Goal: Task Accomplishment & Management: Use online tool/utility

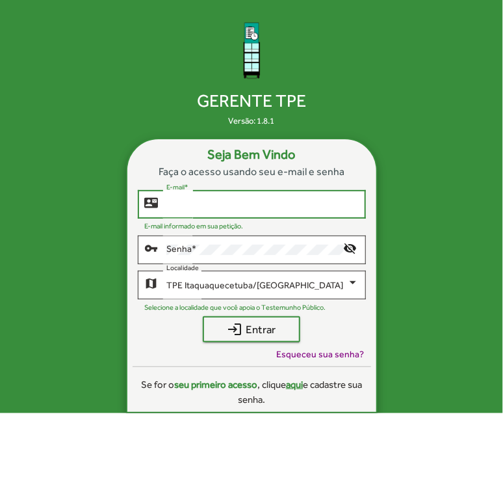
click at [242, 201] on input "E-mail *" at bounding box center [262, 204] width 192 height 10
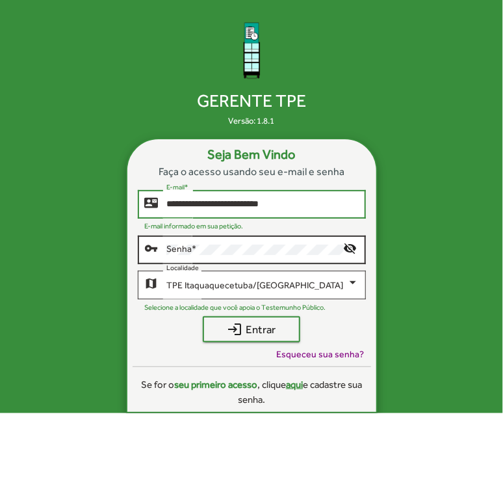
type input "**********"
click at [200, 255] on div "Senha *" at bounding box center [254, 248] width 177 height 31
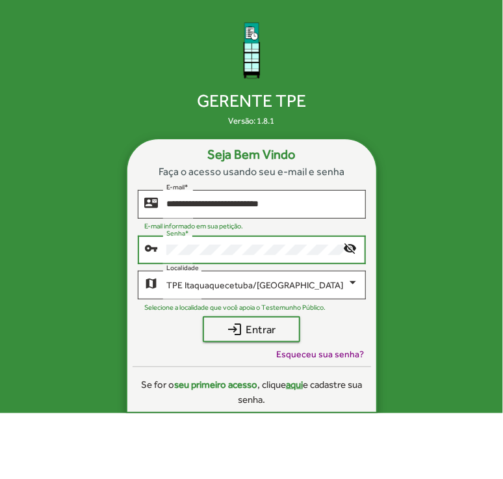
click at [203, 316] on button "login Entrar" at bounding box center [252, 329] width 98 height 26
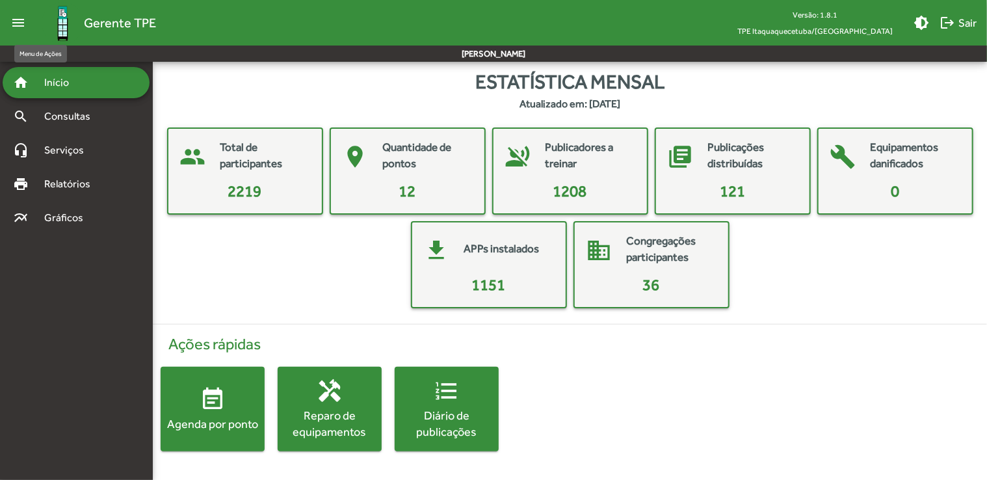
click at [8, 17] on mat-icon "menu" at bounding box center [18, 23] width 26 height 26
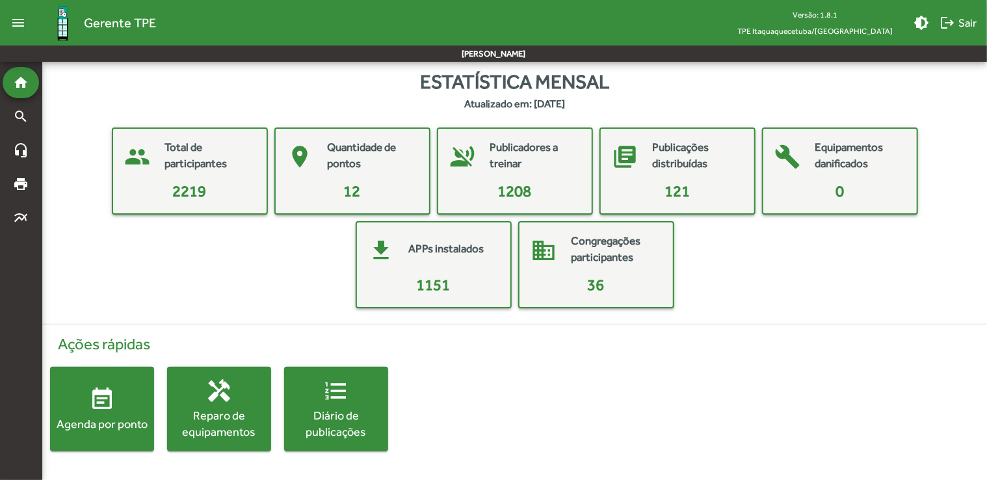
click at [8, 17] on mat-icon "menu" at bounding box center [18, 23] width 26 height 26
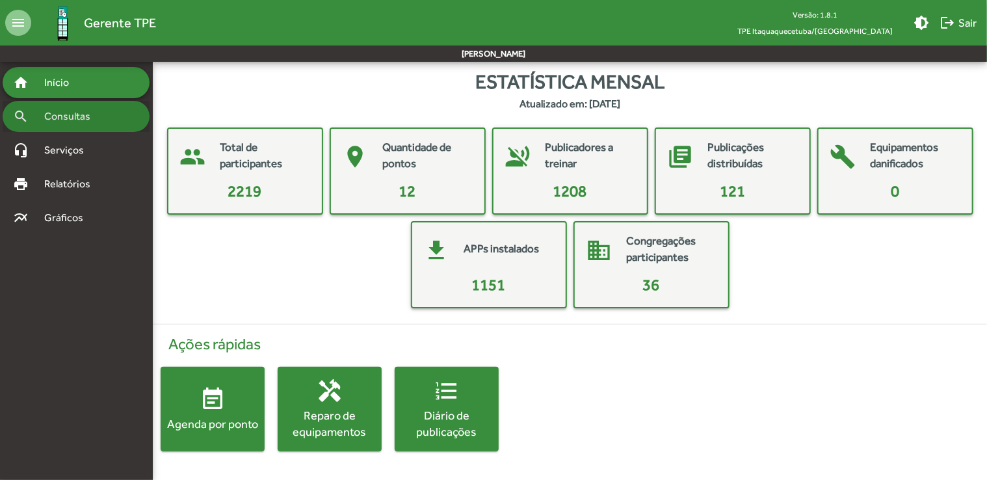
click at [27, 112] on mat-icon "search" at bounding box center [21, 117] width 16 height 16
click at [401, 158] on mat-card-title "Quantidade de pontos" at bounding box center [427, 155] width 88 height 33
click at [456, 189] on mat-card-content "12" at bounding box center [407, 190] width 143 height 23
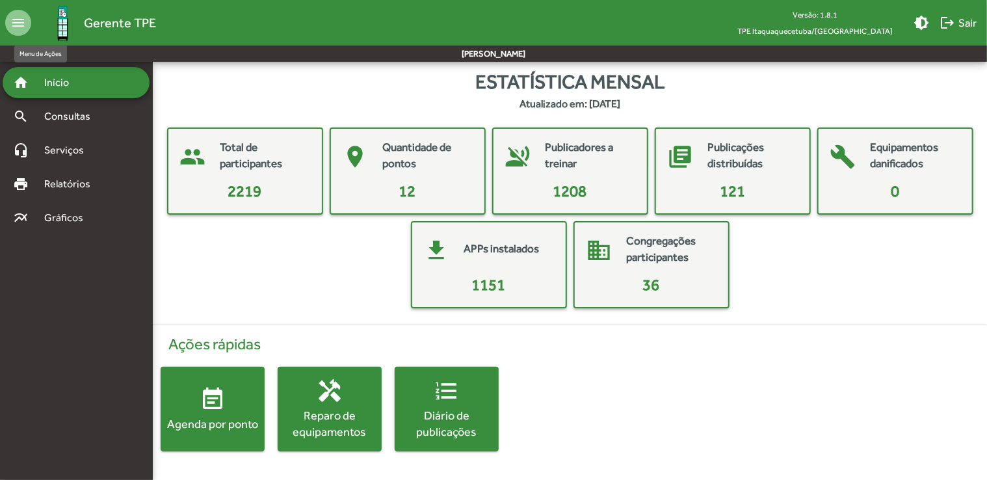
click at [16, 20] on mat-icon "menu" at bounding box center [18, 23] width 26 height 26
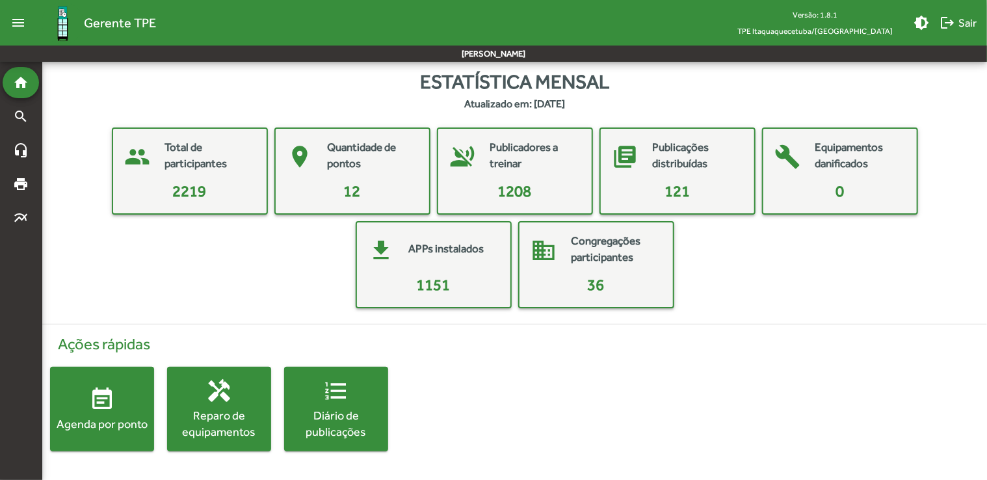
click at [16, 20] on mat-icon "menu" at bounding box center [18, 23] width 26 height 26
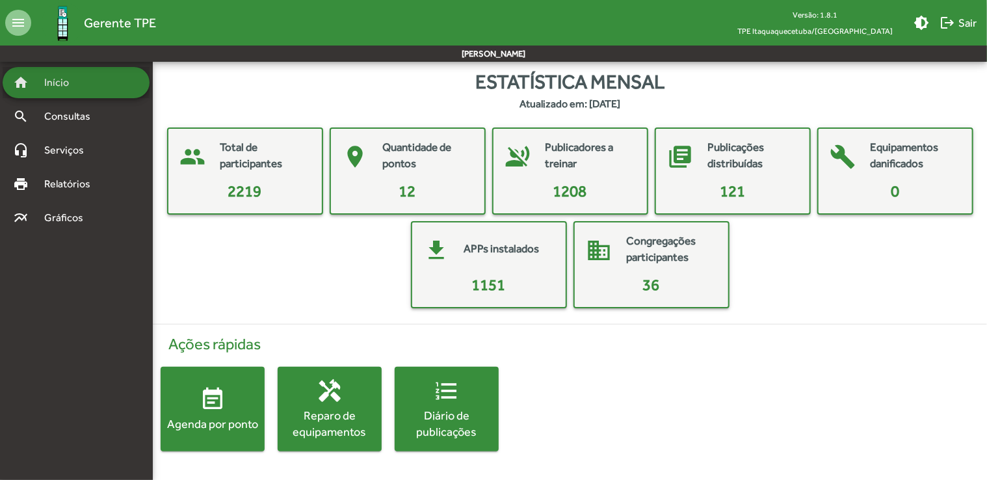
click at [88, 91] on div "home Início" at bounding box center [76, 82] width 147 height 31
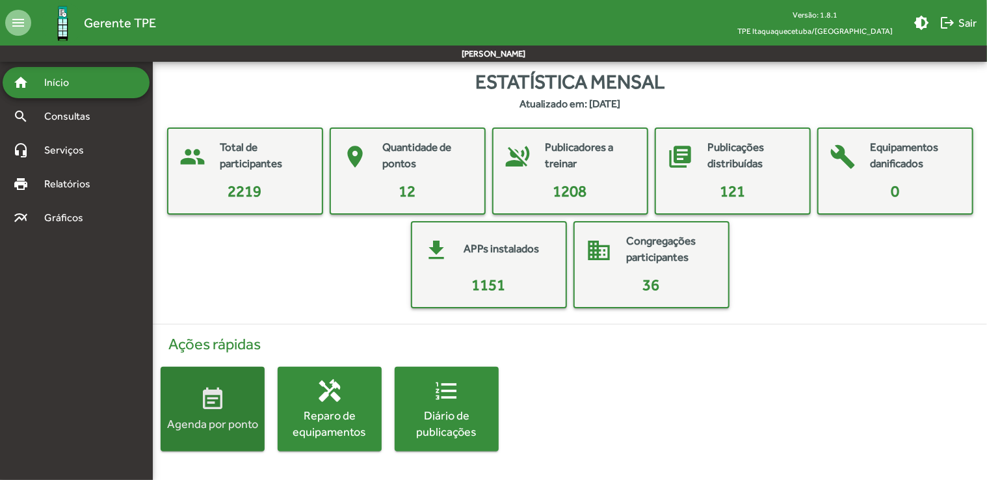
click at [210, 404] on mat-icon "event_note" at bounding box center [213, 399] width 26 height 26
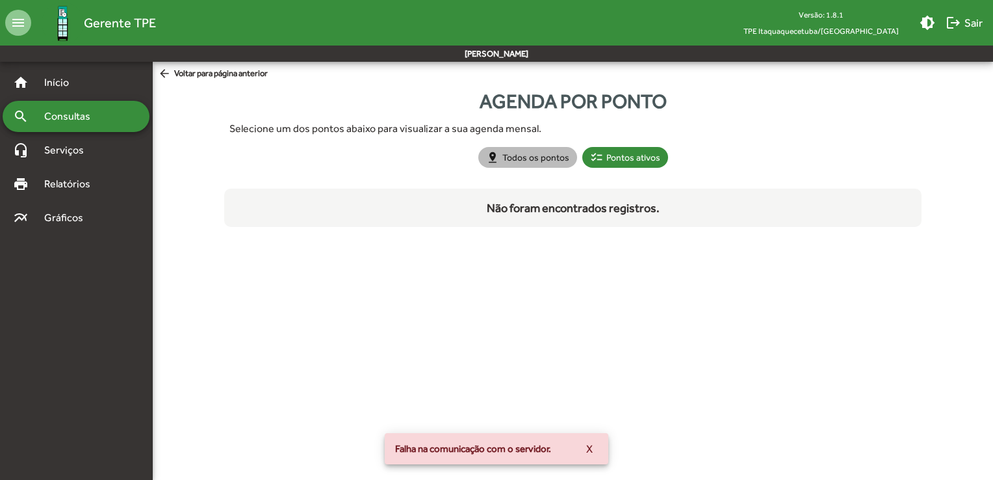
click at [503, 155] on mat-chip "pin_drop Todos os pontos" at bounding box center [528, 157] width 99 height 21
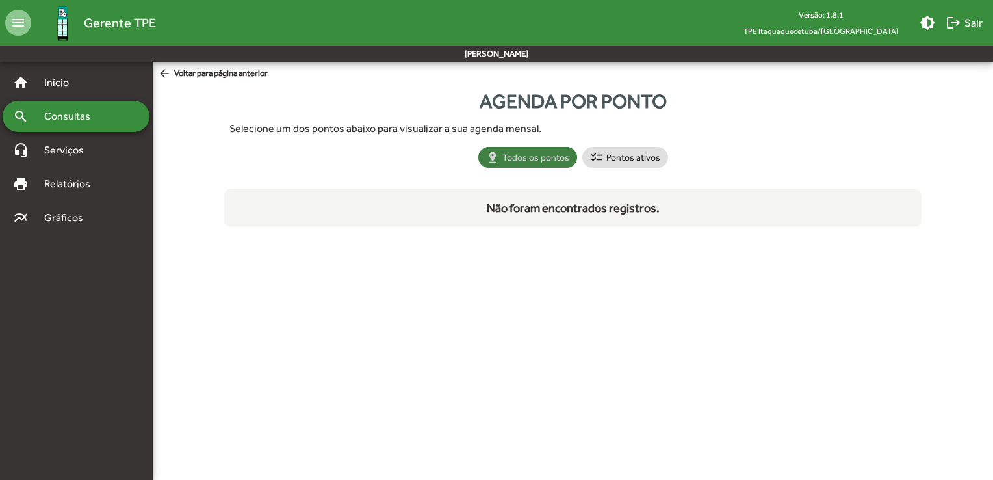
click at [503, 155] on mat-chip "pin_drop Todos os pontos" at bounding box center [528, 157] width 99 height 21
click at [503, 150] on mat-chip "checklist Pontos ativos" at bounding box center [626, 157] width 86 height 21
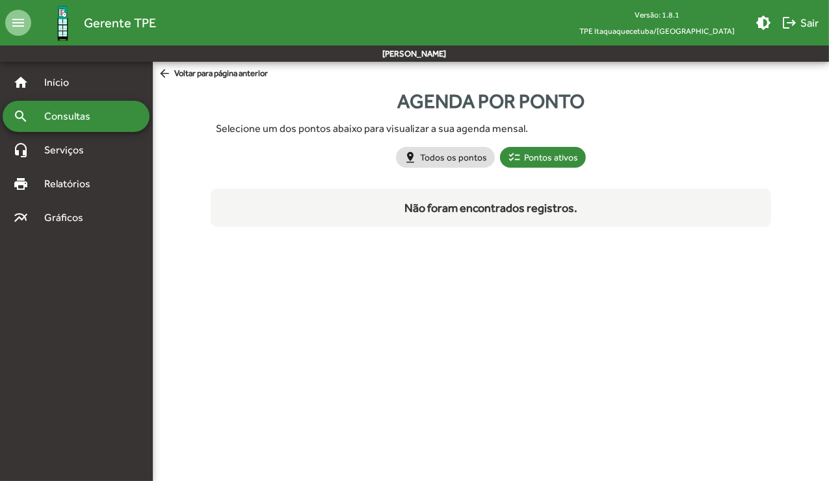
drag, startPoint x: 22, startPoint y: 0, endPoint x: 466, endPoint y: 283, distance: 526.3
click at [466, 283] on html "menu Gerente TPE Versão: 1.8.1 TPE Itaquaquecetuba/SP brightness_medium logout …" at bounding box center [414, 151] width 829 height 302
click at [503, 27] on mat-icon "logout" at bounding box center [790, 23] width 16 height 16
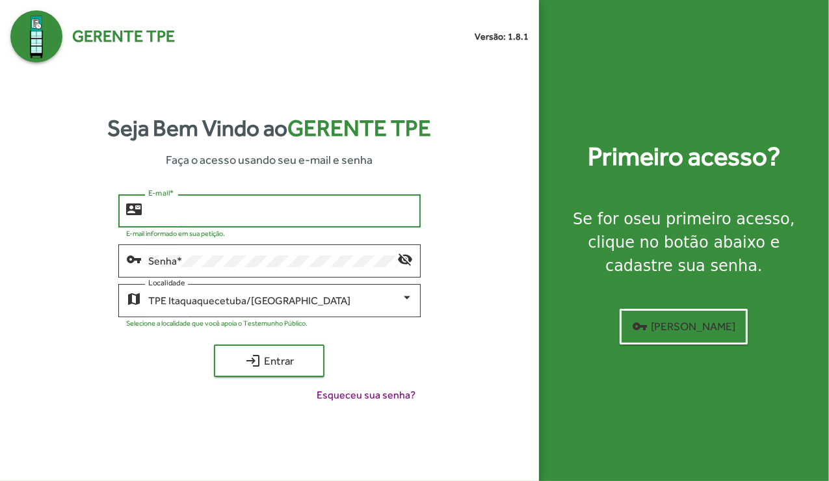
click at [282, 217] on input "E-mail *" at bounding box center [280, 211] width 265 height 12
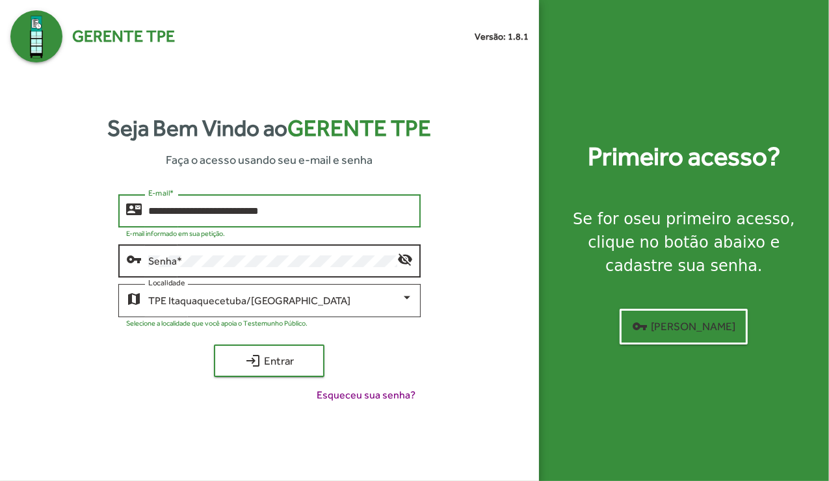
type input "**********"
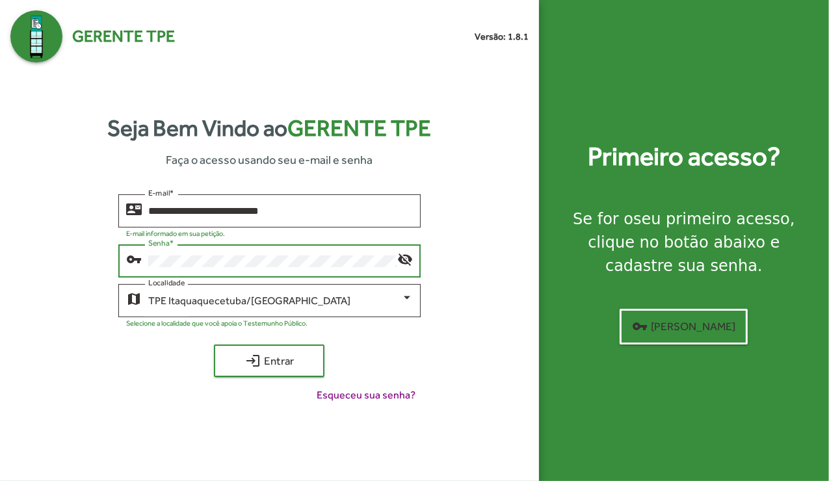
click at [214, 345] on button "login Entrar" at bounding box center [269, 361] width 111 height 33
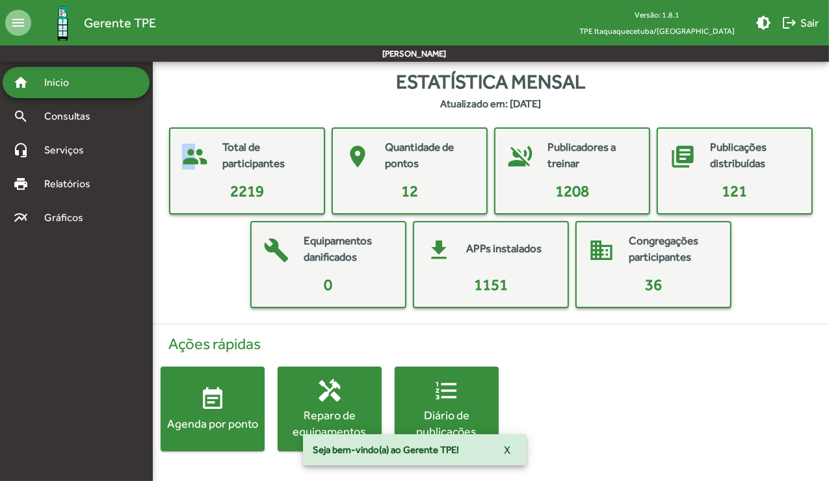
drag, startPoint x: 248, startPoint y: 187, endPoint x: 194, endPoint y: 157, distance: 61.5
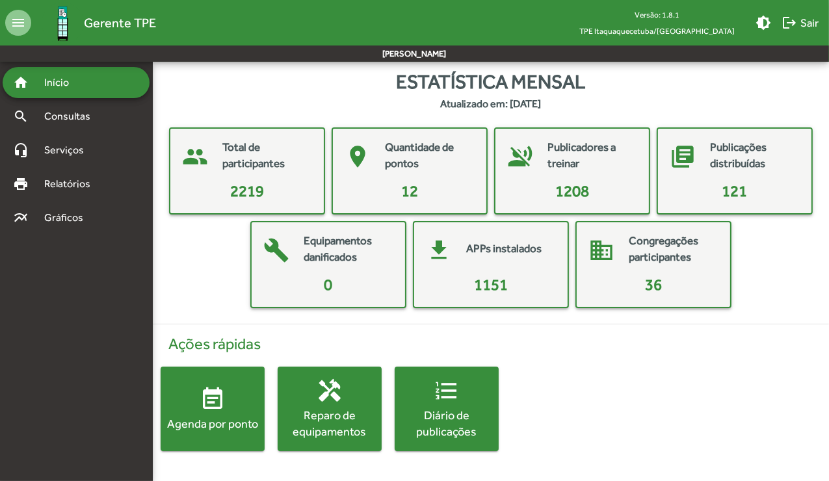
drag, startPoint x: 194, startPoint y: 157, endPoint x: 239, endPoint y: 195, distance: 58.5
click at [239, 195] on span "2219" at bounding box center [247, 191] width 34 height 18
click at [270, 156] on mat-card-title "Total de participantes" at bounding box center [266, 155] width 88 height 33
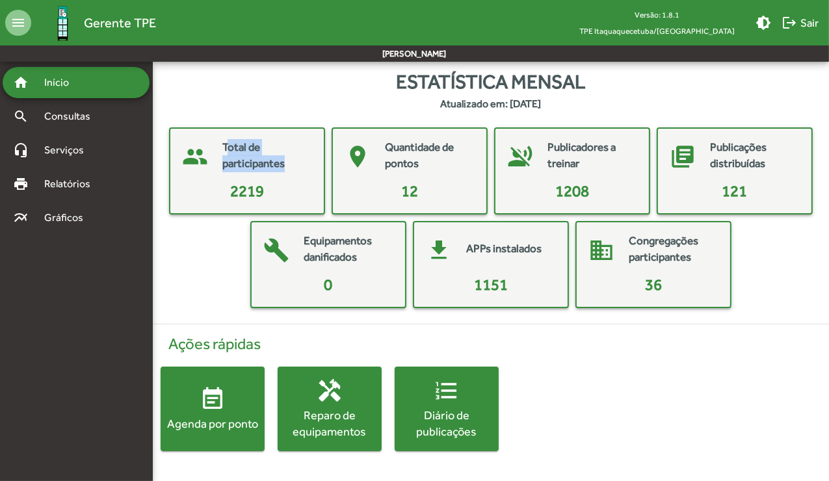
click at [270, 156] on mat-card-title "Total de participantes" at bounding box center [266, 155] width 88 height 33
click at [547, 152] on mat-card-title "Publicadores a treinar" at bounding box center [591, 155] width 88 height 33
click at [572, 195] on span "1208" at bounding box center [572, 191] width 34 height 18
click at [255, 159] on mat-card-title "Total de participantes" at bounding box center [266, 155] width 88 height 33
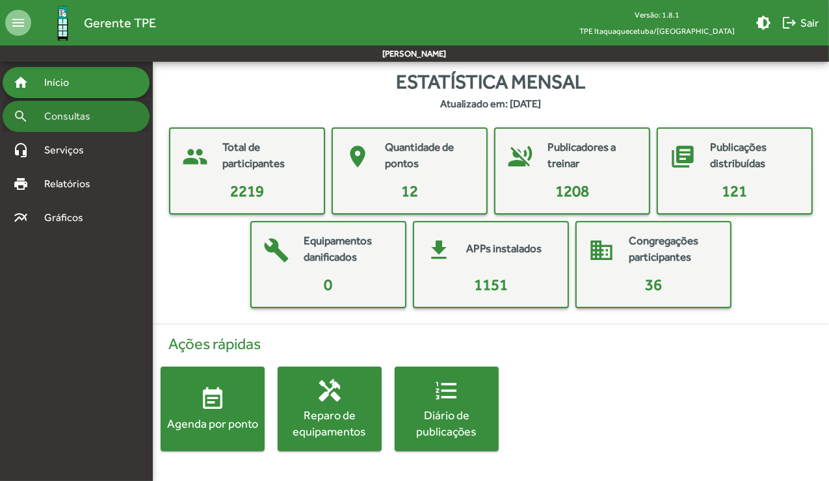
click at [129, 112] on div "search Consultas" at bounding box center [76, 116] width 147 height 31
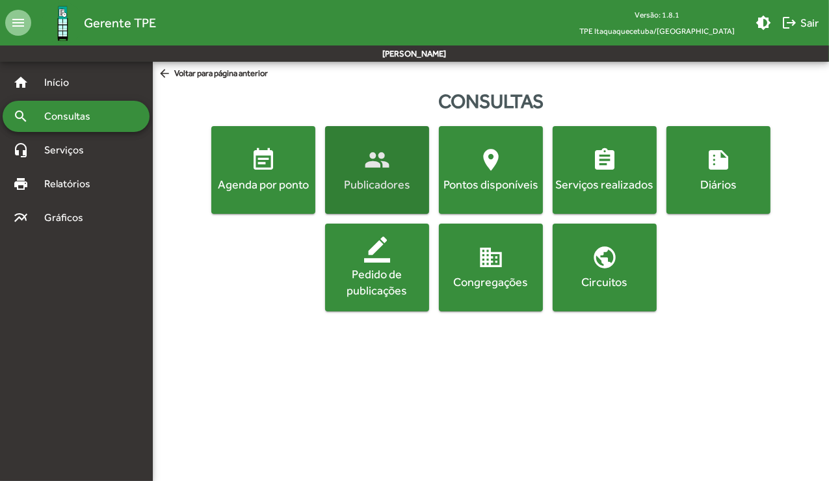
click at [350, 150] on span "people Publicadores" at bounding box center [377, 170] width 99 height 46
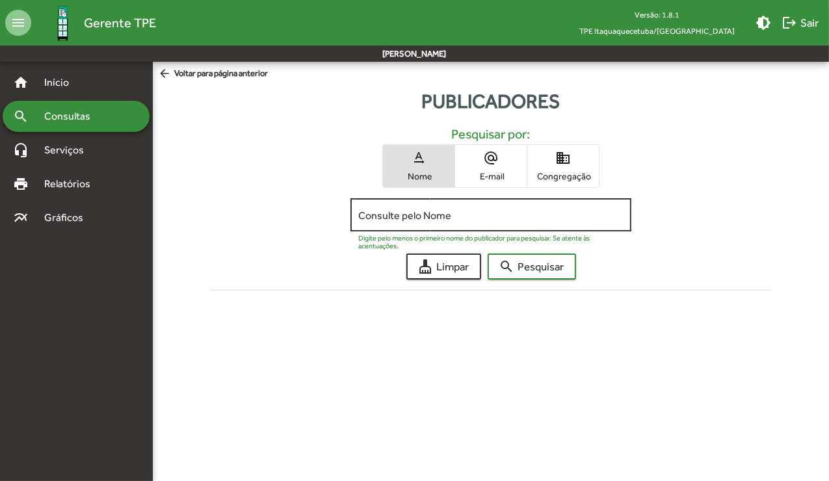
click at [405, 223] on div "Consulte pelo Nome" at bounding box center [490, 214] width 265 height 36
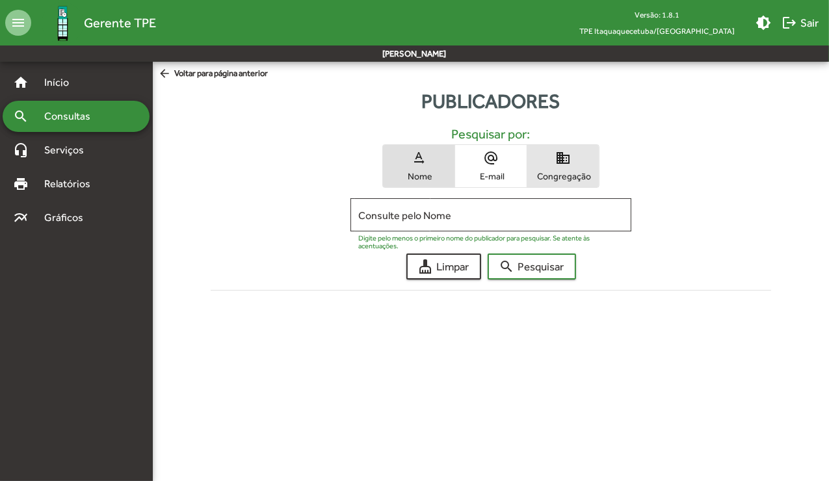
click at [566, 164] on mat-icon "domain" at bounding box center [563, 158] width 16 height 16
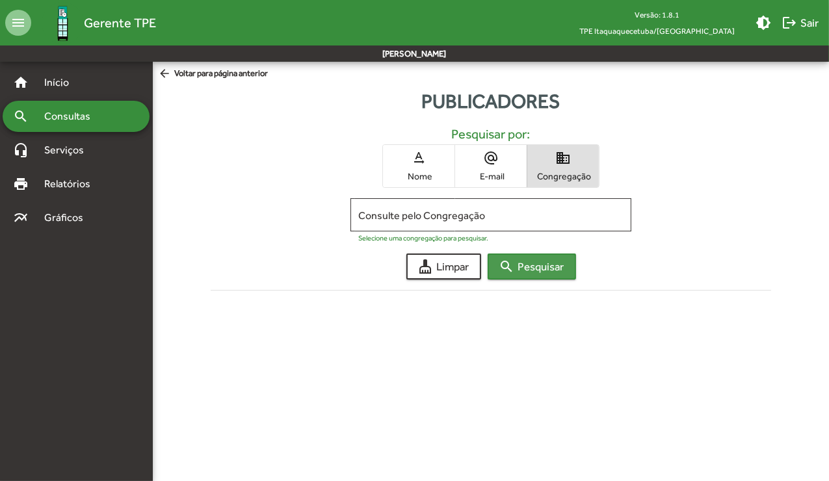
click at [538, 260] on span "search Pesquisar" at bounding box center [531, 266] width 65 height 23
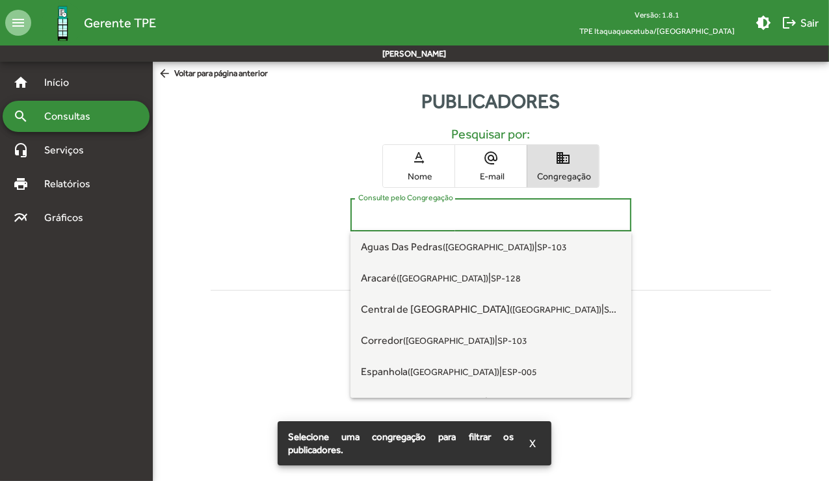
click at [447, 209] on input "Consulte pelo Congregação" at bounding box center [490, 215] width 265 height 12
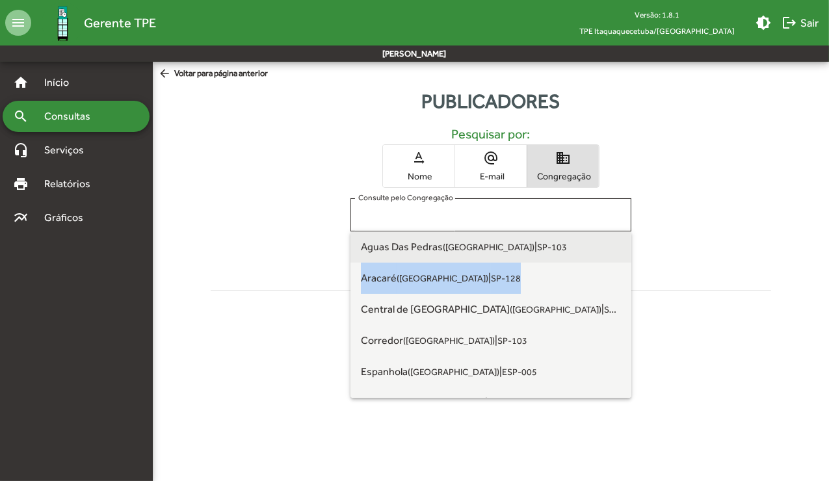
drag, startPoint x: 624, startPoint y: 243, endPoint x: 626, endPoint y: 255, distance: 11.9
click at [626, 255] on div "Aguas Das Pedras (Itaquaquecetuba) | SP-103 Aracaré (Itaquaquecetuba) | SP-128 …" at bounding box center [490, 314] width 280 height 166
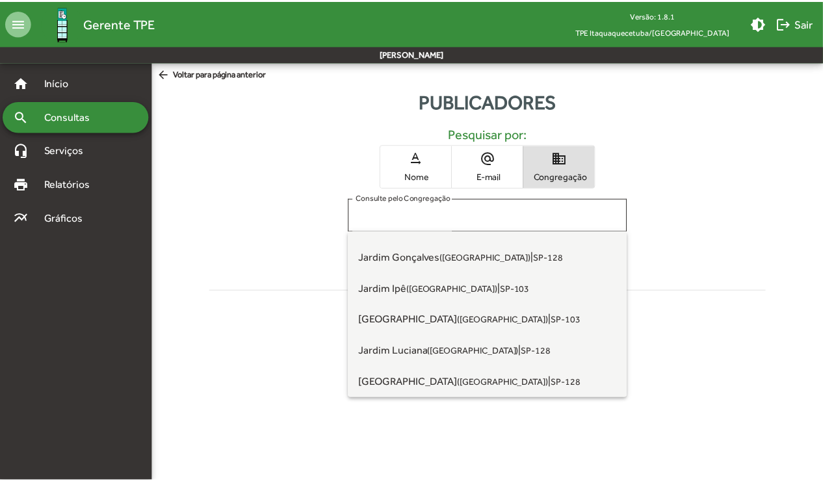
scroll to position [326, 0]
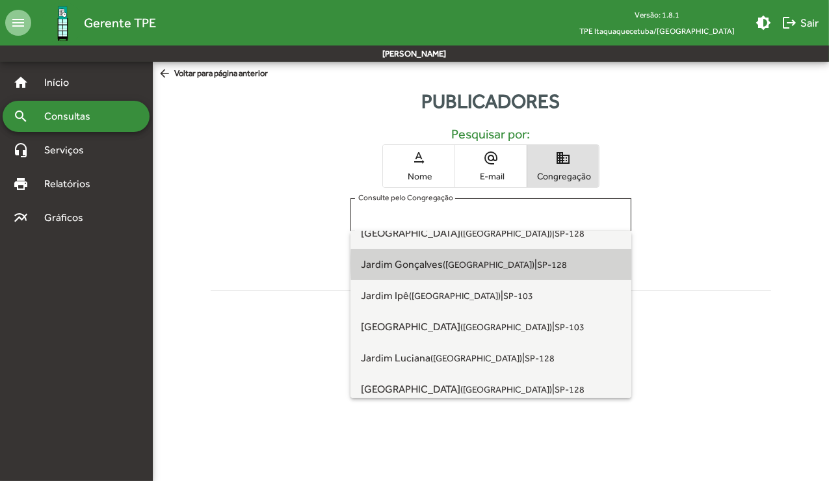
click at [580, 263] on span "Jardim Gonçalves (Itaquaquecetuba) | SP-128" at bounding box center [490, 264] width 259 height 31
type input "**********"
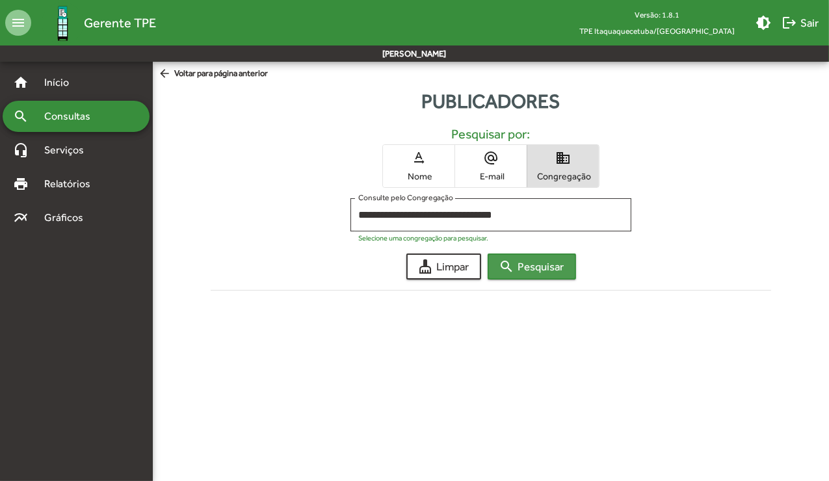
click at [553, 261] on span "search Pesquisar" at bounding box center [531, 266] width 65 height 23
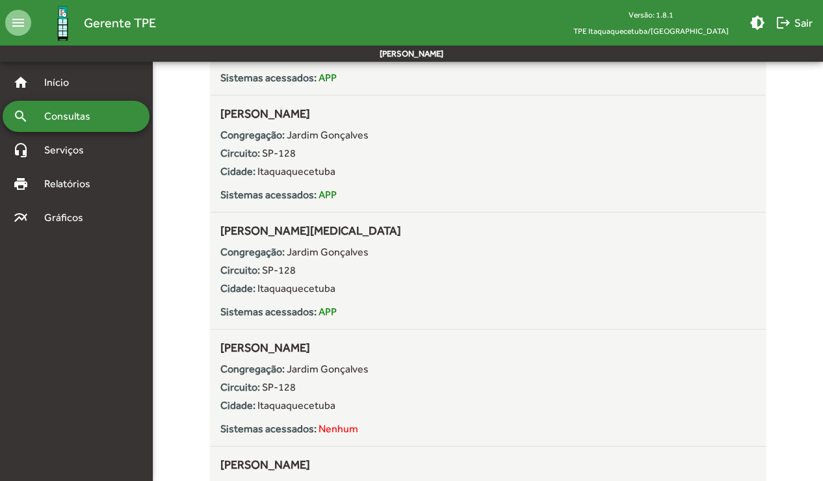
scroll to position [1045, 0]
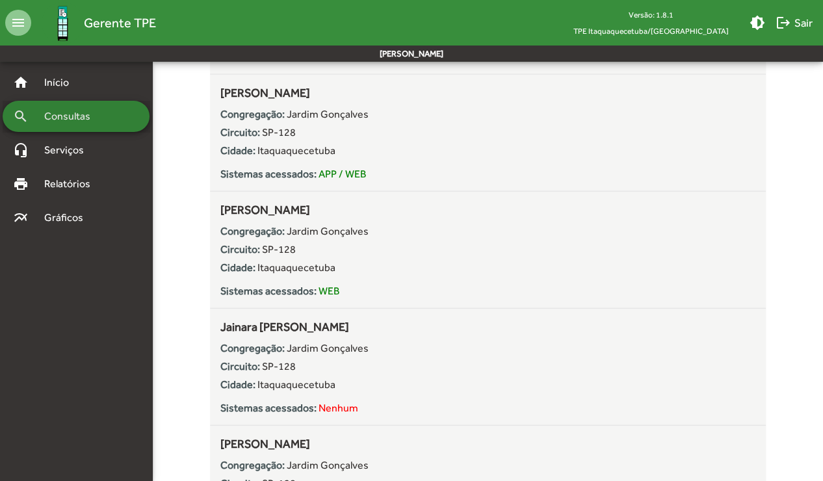
click at [29, 124] on div "search Consultas" at bounding box center [76, 116] width 147 height 31
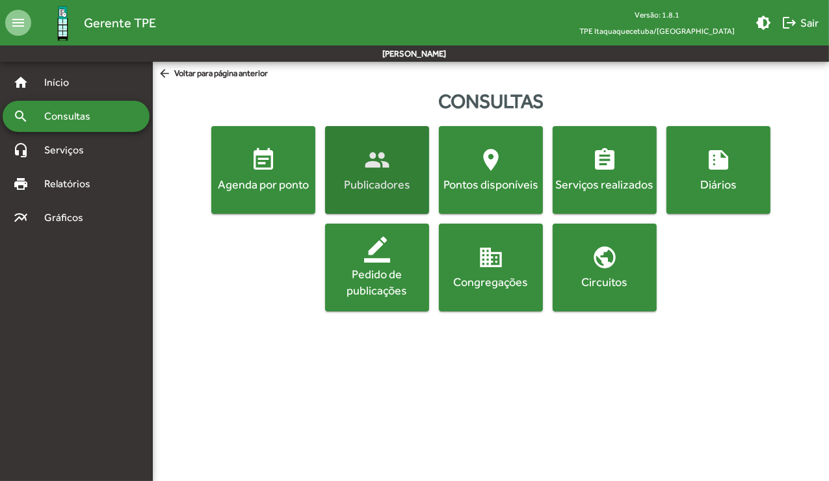
click at [410, 161] on span "people Publicadores" at bounding box center [377, 170] width 99 height 46
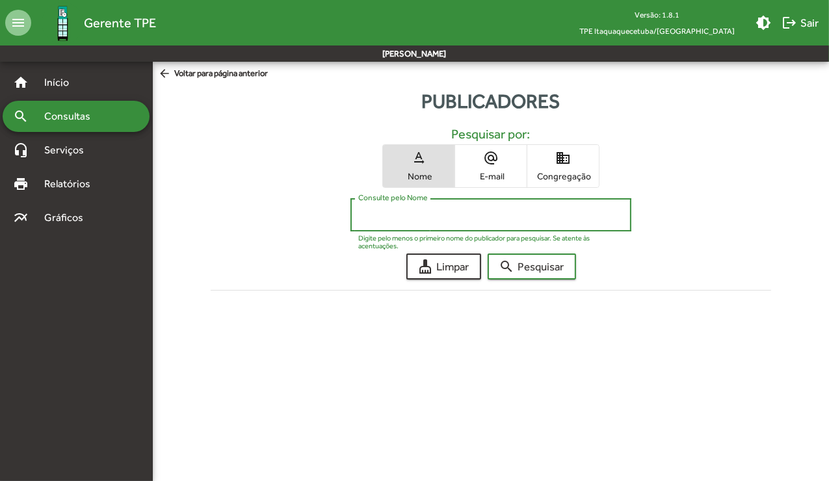
click at [461, 217] on input "Consulte pelo Nome" at bounding box center [490, 215] width 265 height 12
type input "**********"
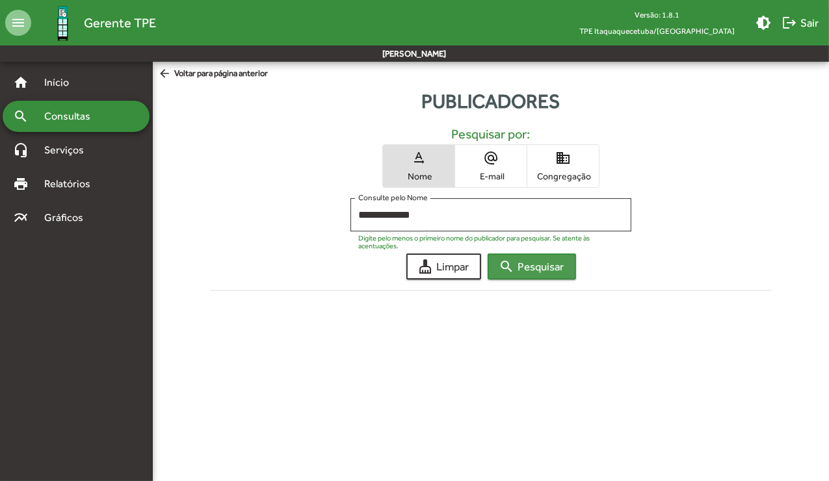
click at [530, 254] on button "search Pesquisar" at bounding box center [532, 267] width 88 height 26
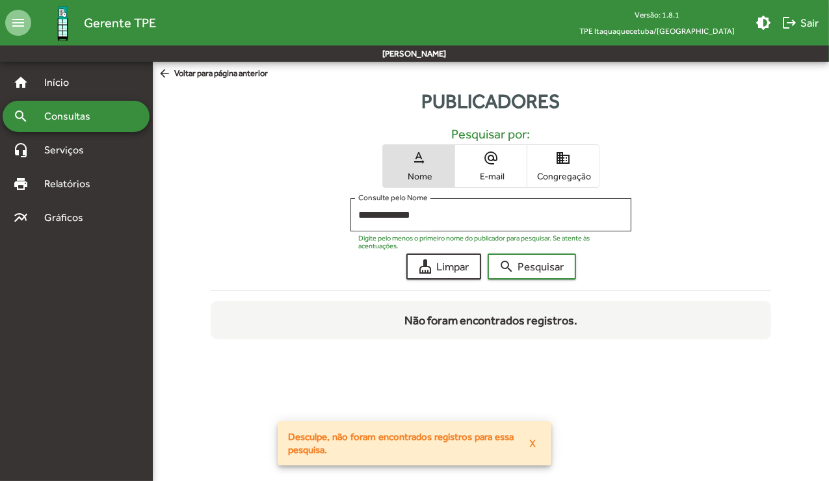
click at [559, 160] on mat-icon "domain" at bounding box center [563, 158] width 16 height 16
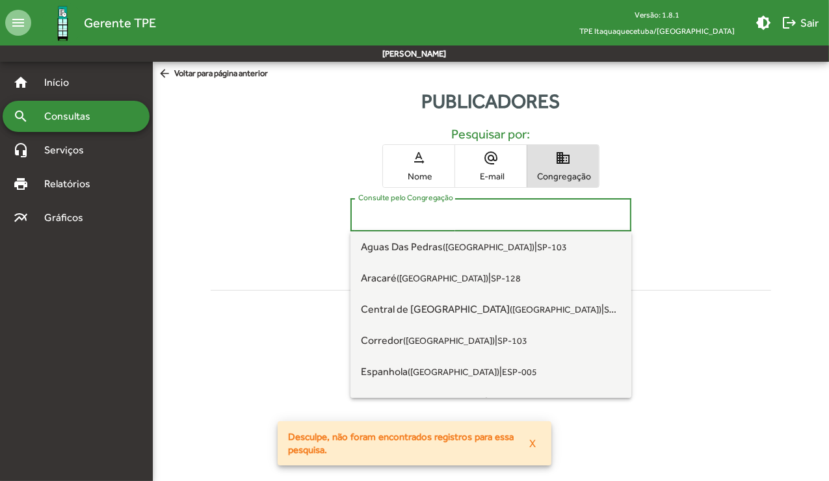
click at [486, 211] on input "Consulte pelo Congregação" at bounding box center [490, 215] width 265 height 12
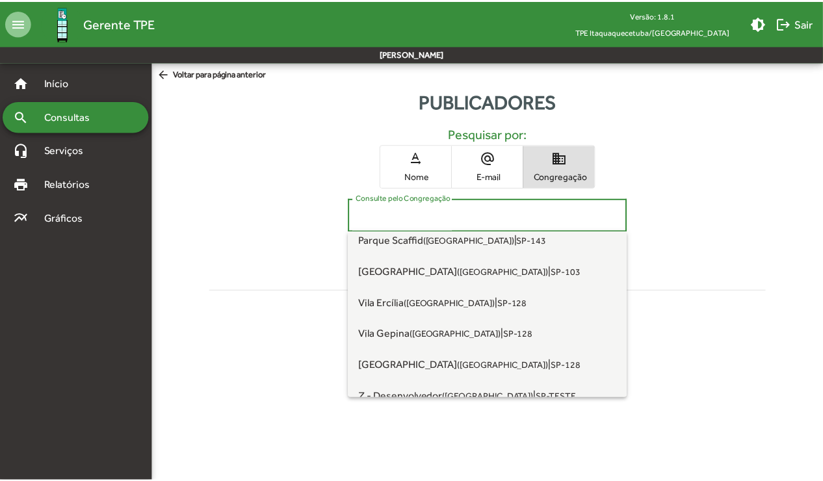
scroll to position [957, 0]
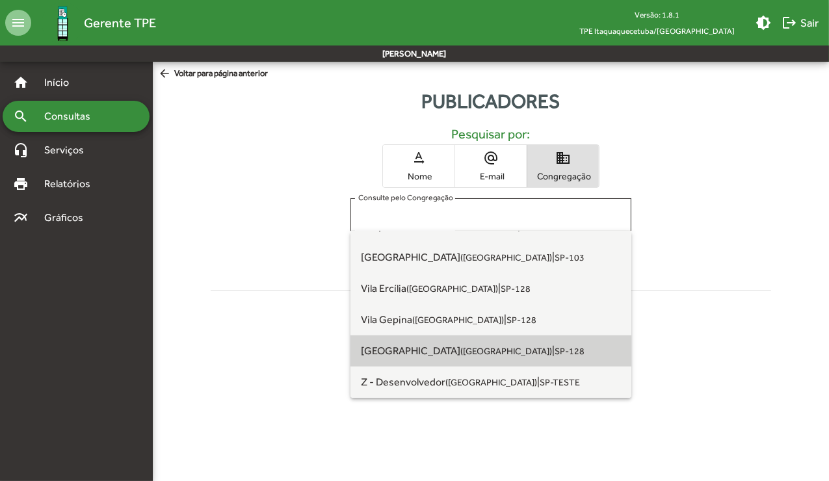
click at [557, 359] on span "Vila Virgínia (Itaquaquecetuba) | SP-128" at bounding box center [490, 350] width 259 height 31
type input "**********"
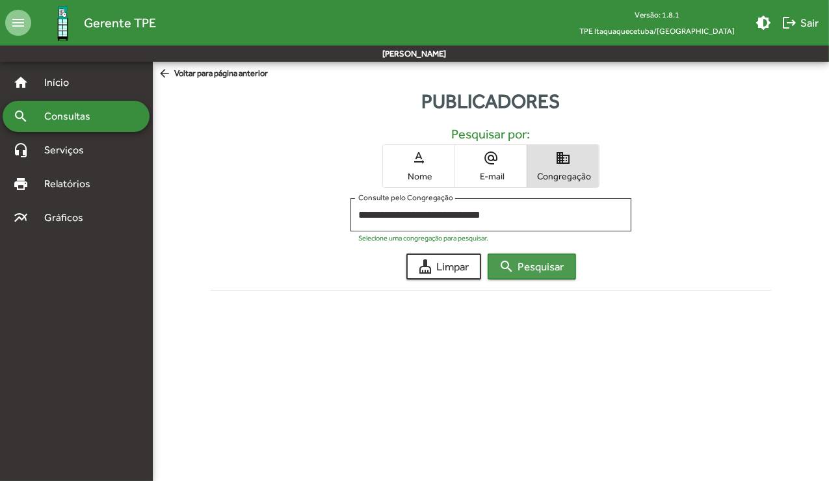
click at [531, 263] on span "search Pesquisar" at bounding box center [531, 266] width 65 height 23
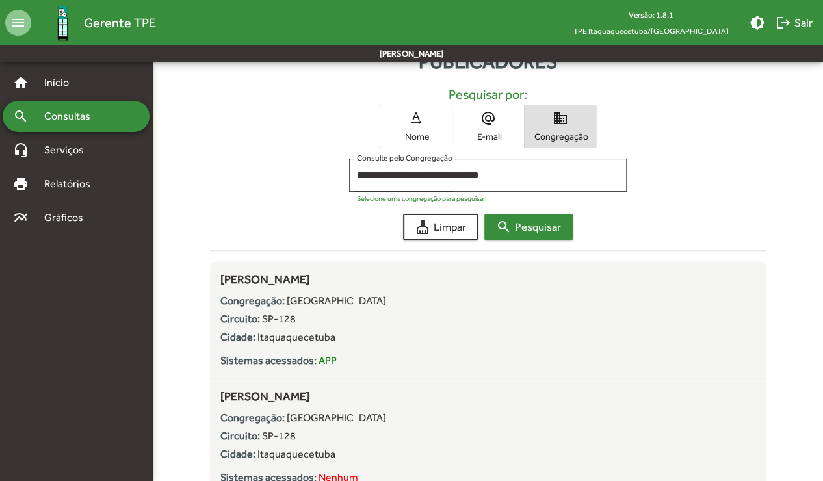
scroll to position [53, 0]
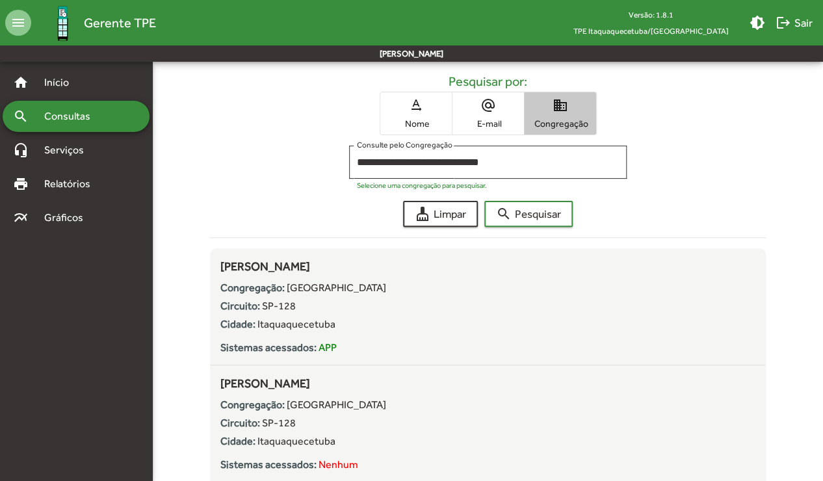
click at [560, 112] on mat-icon "domain" at bounding box center [561, 106] width 16 height 16
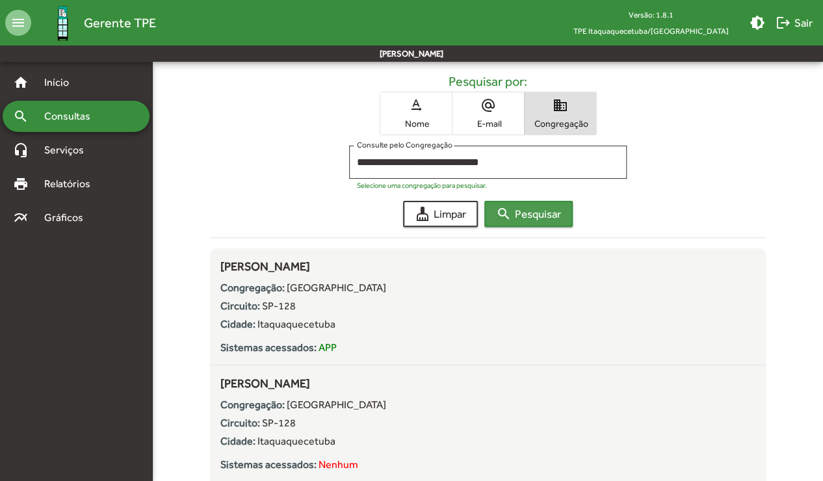
click at [522, 205] on span "search Pesquisar" at bounding box center [528, 213] width 65 height 23
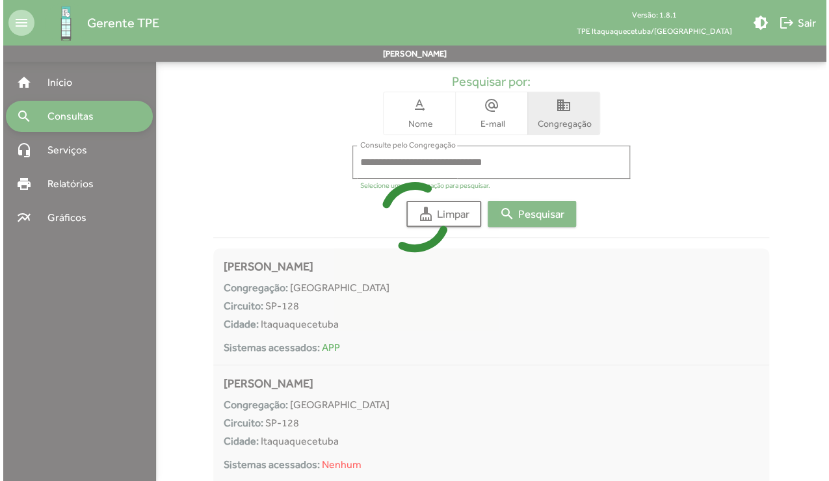
scroll to position [0, 0]
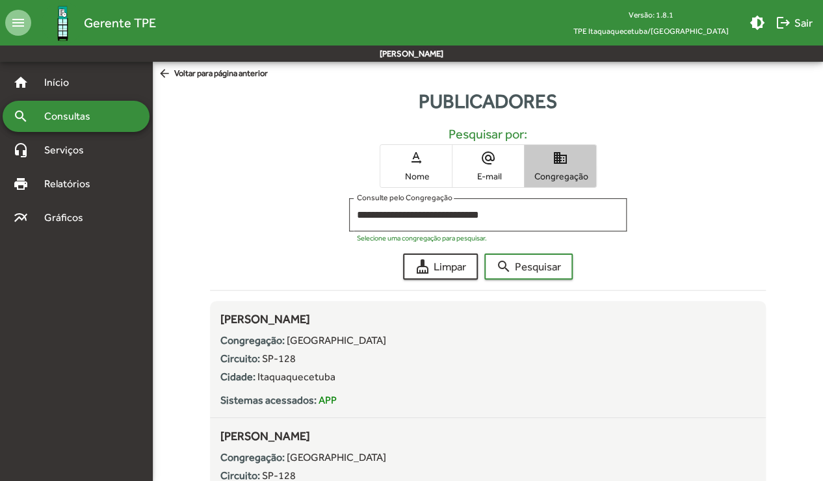
click at [551, 169] on span "domain Congregação" at bounding box center [561, 166] width 72 height 42
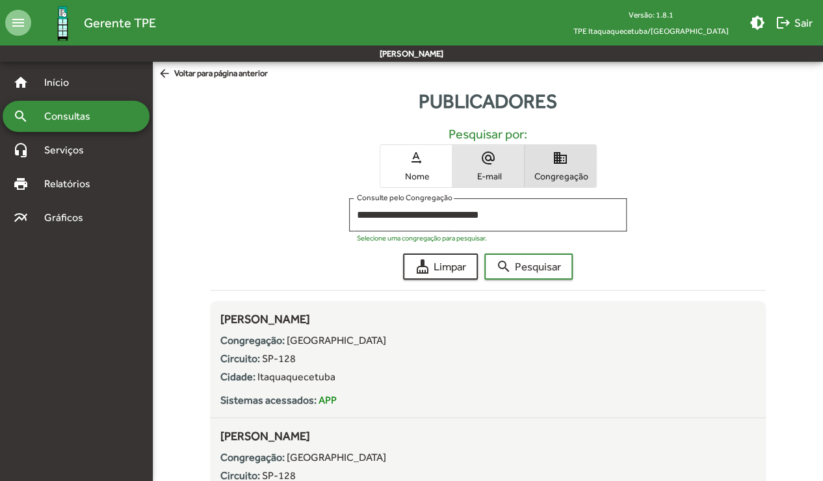
click at [476, 156] on span "alternate_email E-mail" at bounding box center [489, 166] width 72 height 42
click at [563, 160] on mat-icon "domain" at bounding box center [561, 158] width 16 height 16
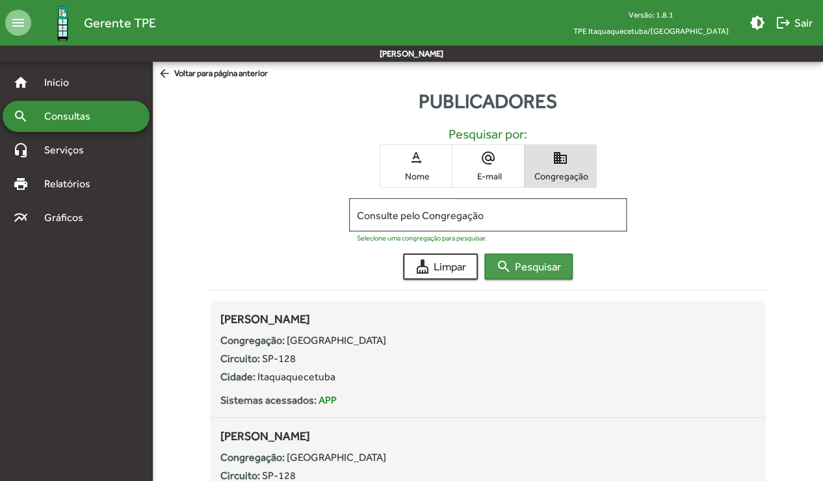
click at [531, 268] on span "search Pesquisar" at bounding box center [528, 266] width 65 height 23
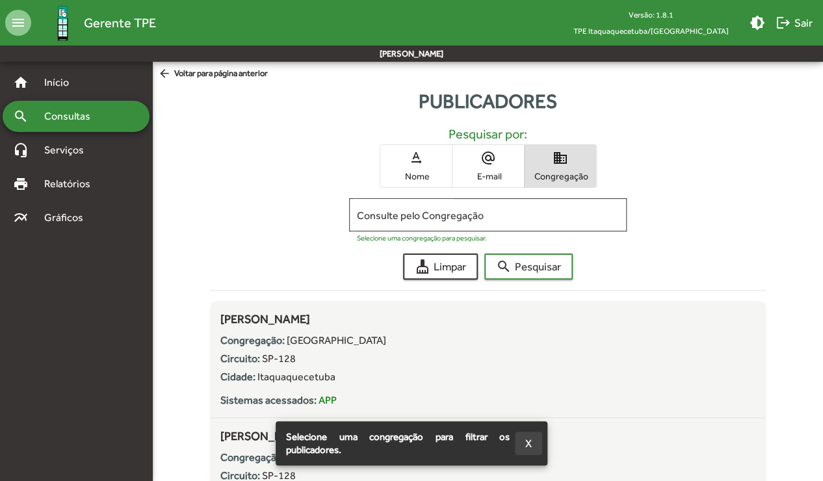
click at [527, 445] on span "X" at bounding box center [528, 443] width 7 height 23
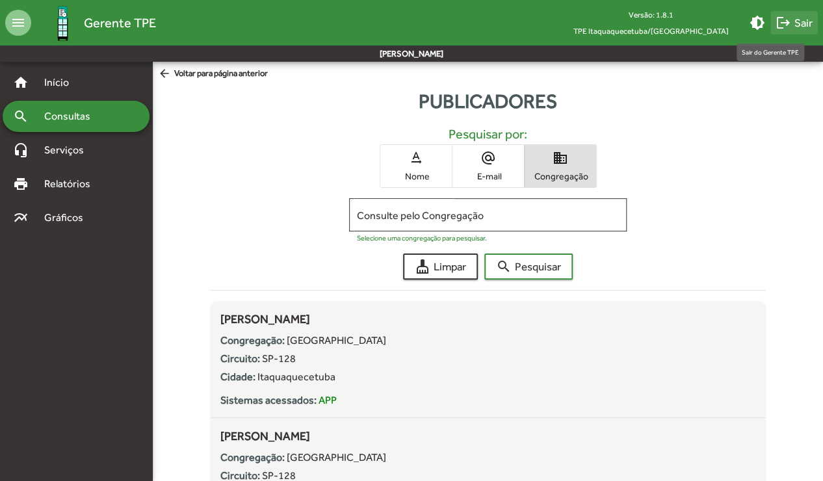
click at [798, 23] on span "logout Sair" at bounding box center [794, 22] width 37 height 23
